Goal: Information Seeking & Learning: Learn about a topic

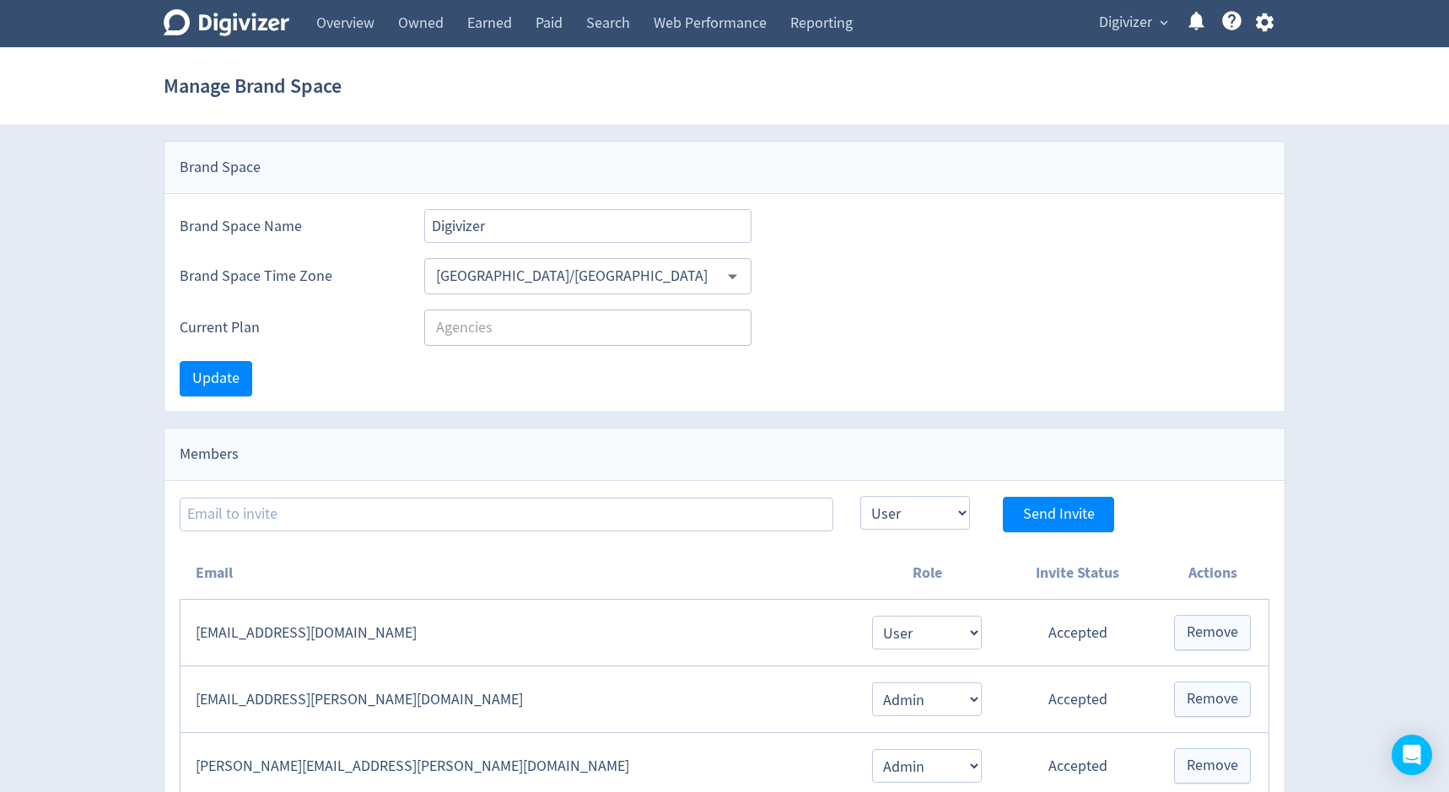
select select "USER"
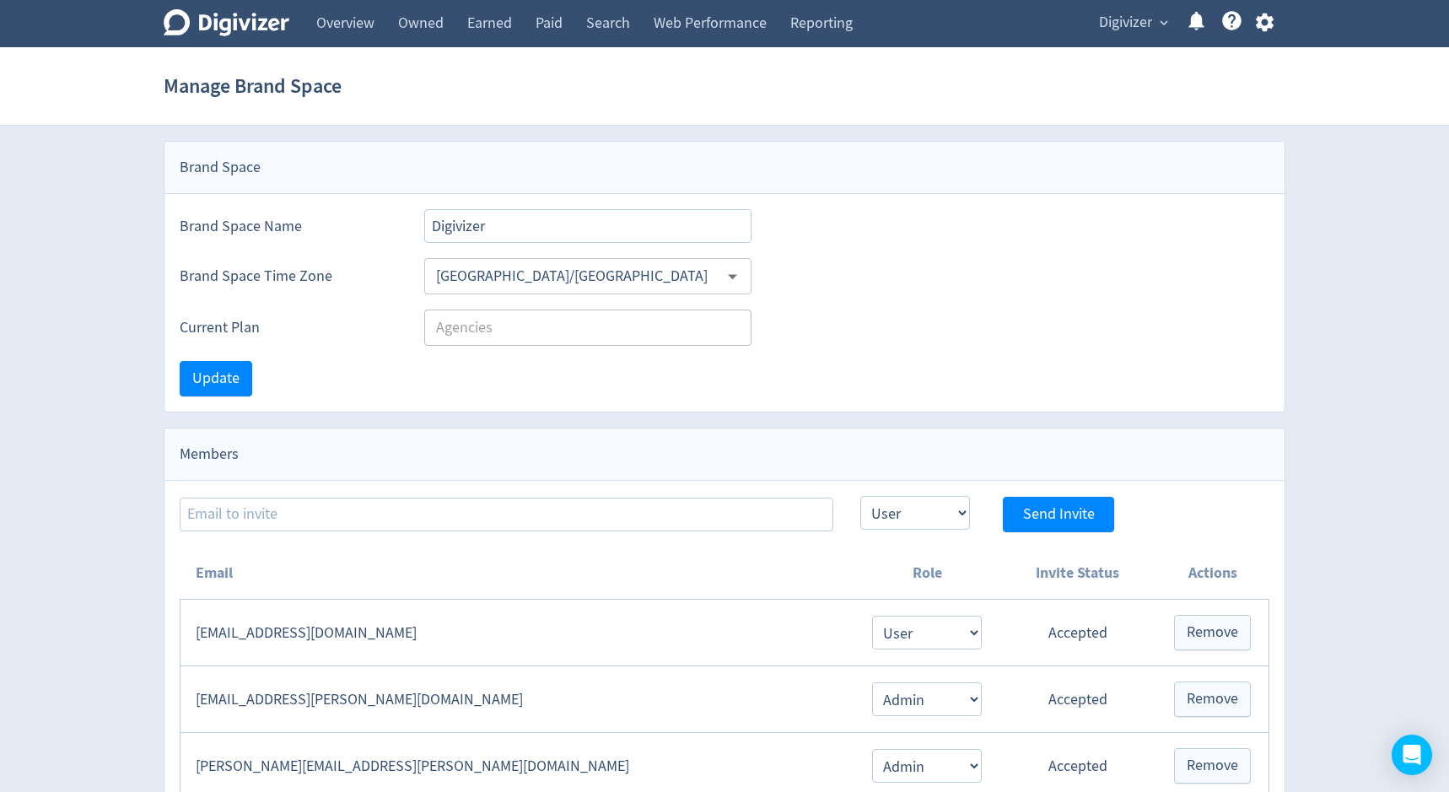
select select "USER"
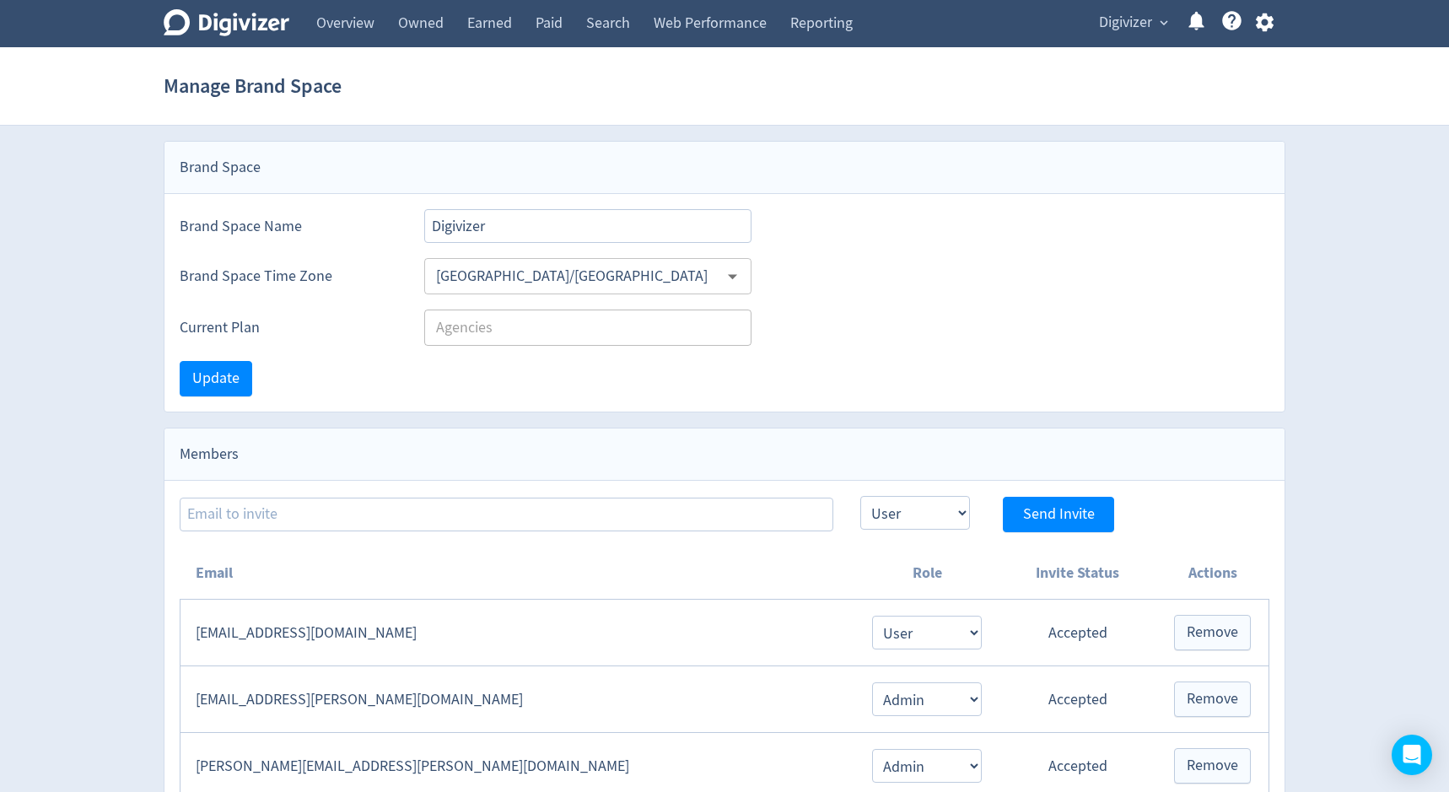
select select "USER"
click at [341, 20] on link "Overview" at bounding box center [345, 23] width 82 height 47
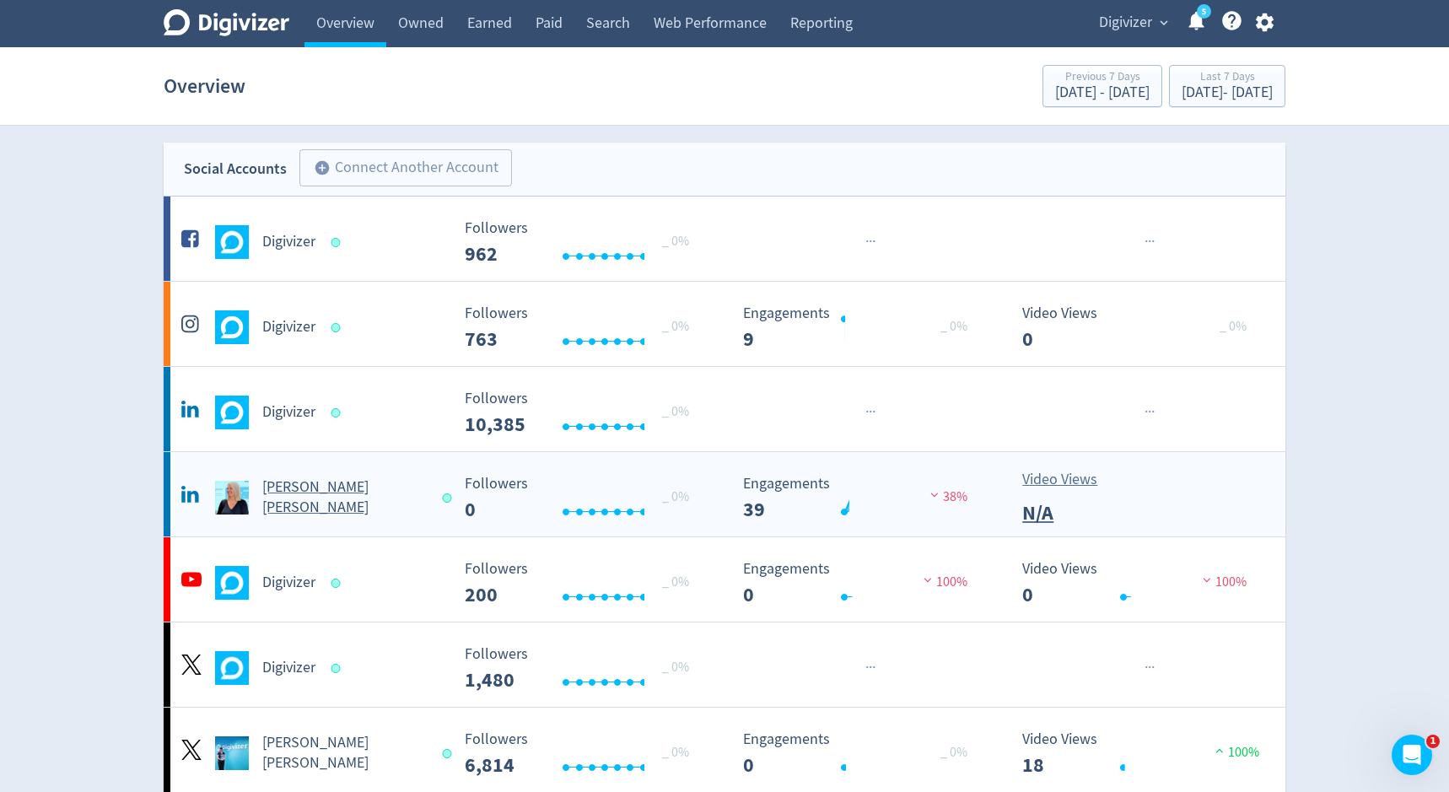
click at [273, 498] on h5 "[PERSON_NAME] [PERSON_NAME]" at bounding box center [344, 497] width 164 height 40
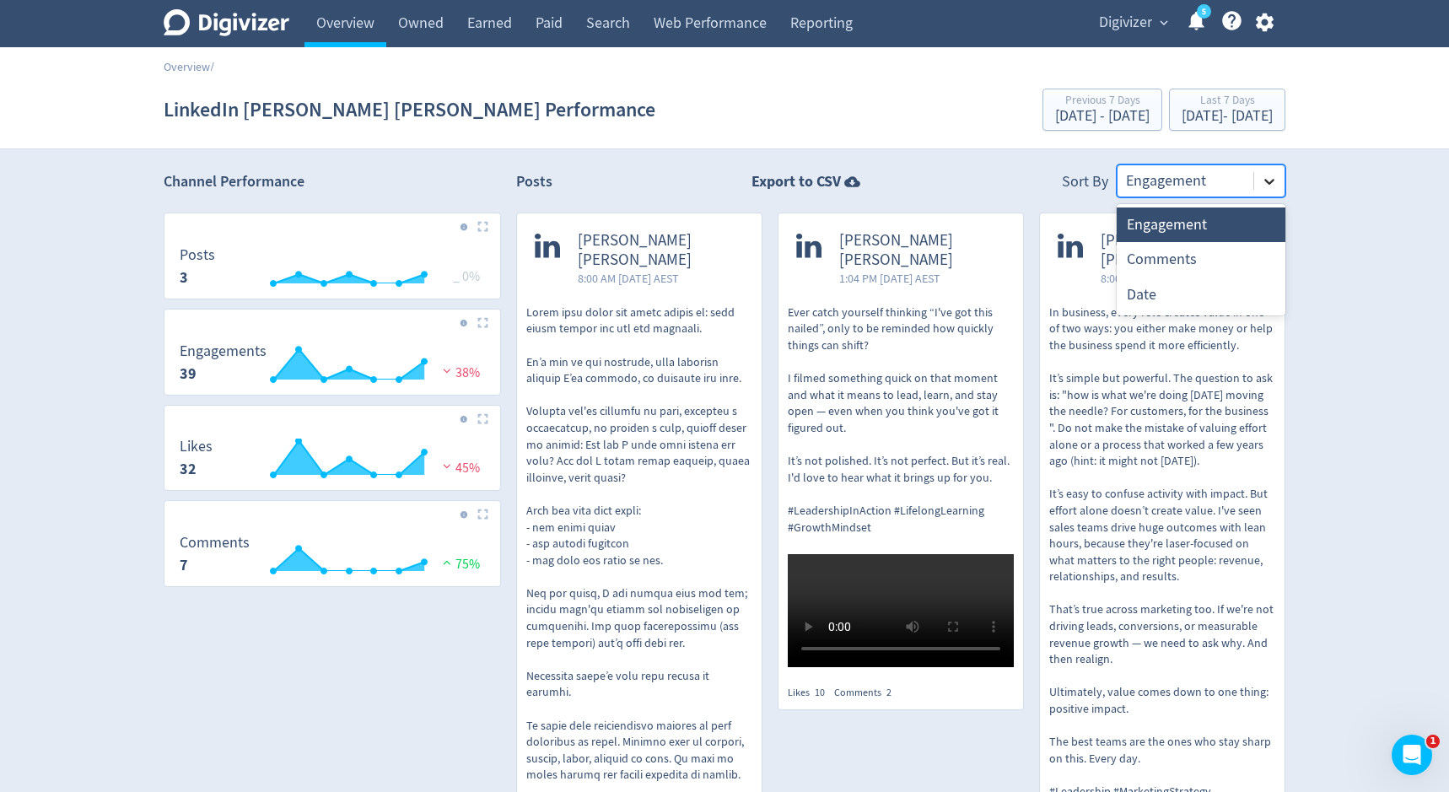
click at [1264, 177] on icon at bounding box center [1269, 181] width 17 height 17
click at [1208, 288] on div "Date" at bounding box center [1200, 294] width 169 height 35
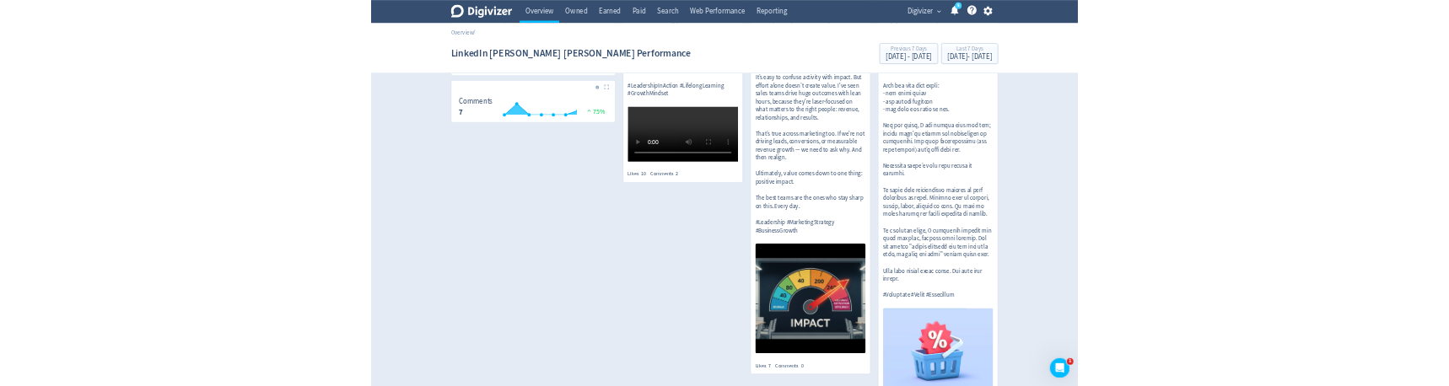
scroll to position [476, 0]
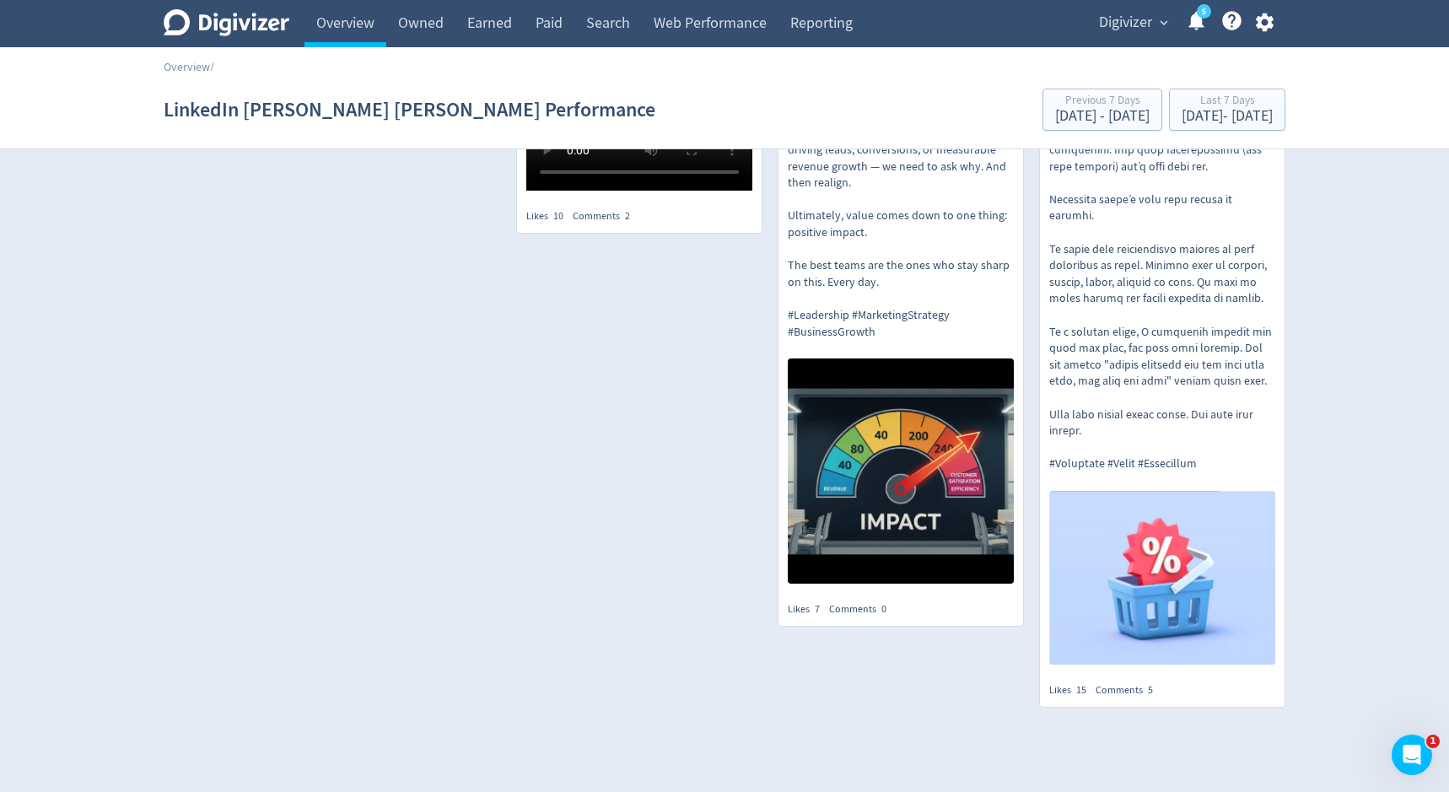
click at [983, 263] on p "In business, every role creates value in one of two ways: you either make money…" at bounding box center [901, 84] width 226 height 512
